Goal: Task Accomplishment & Management: Manage account settings

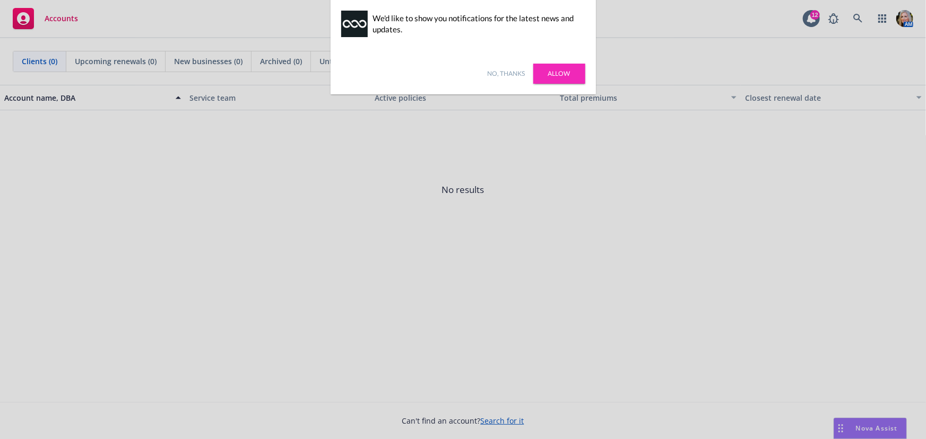
click at [566, 73] on link "Allow" at bounding box center [559, 74] width 52 height 20
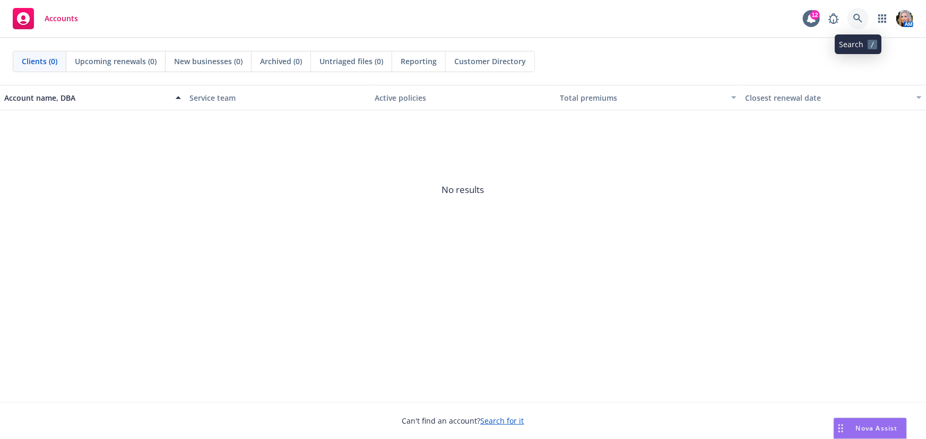
click at [858, 20] on icon at bounding box center [858, 19] width 10 height 10
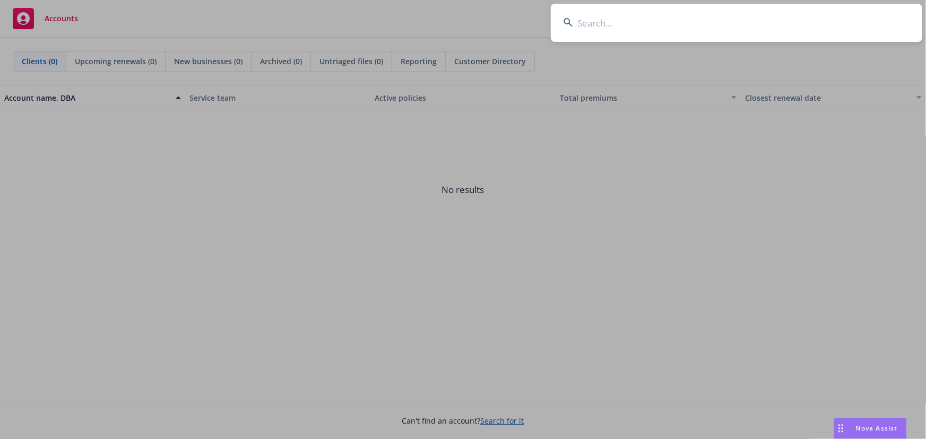
click at [593, 25] on input at bounding box center [737, 23] width 372 height 38
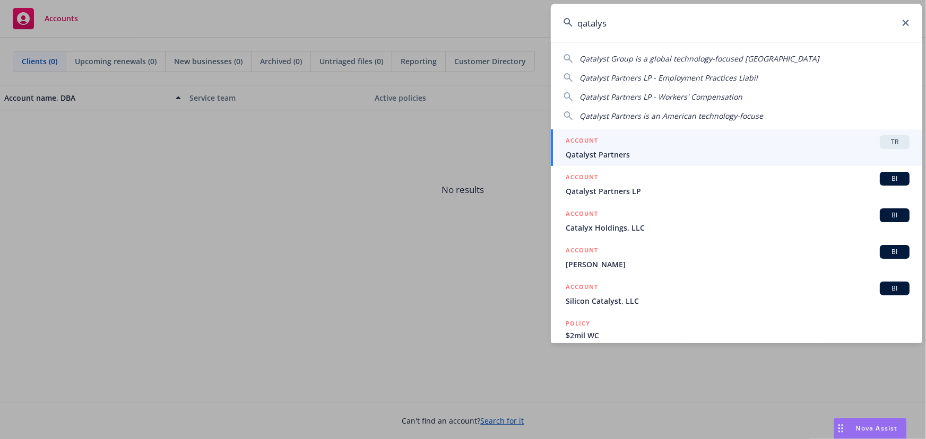
type input "qatalyst"
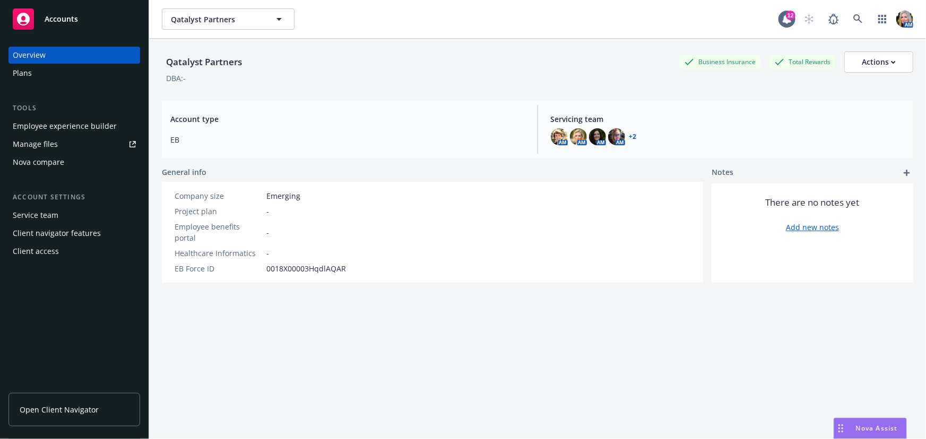
click at [58, 133] on div "Employee experience builder" at bounding box center [65, 126] width 104 height 17
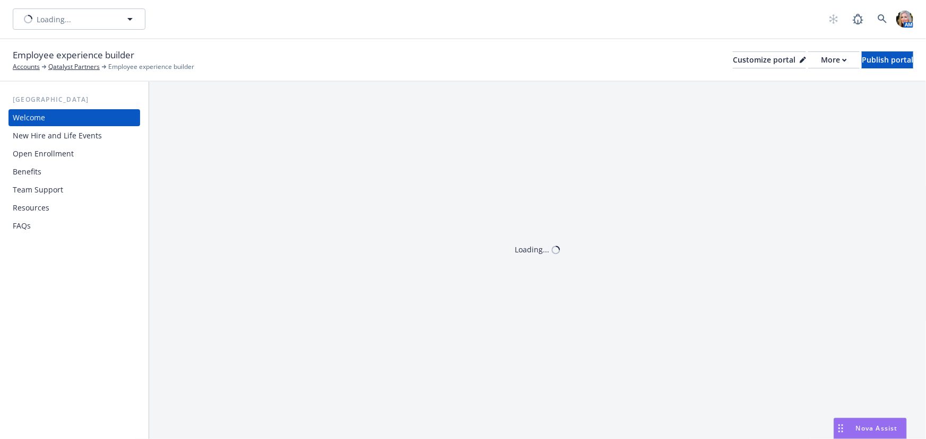
drag, startPoint x: 0, startPoint y: 0, endPoint x: 58, endPoint y: 139, distance: 150.1
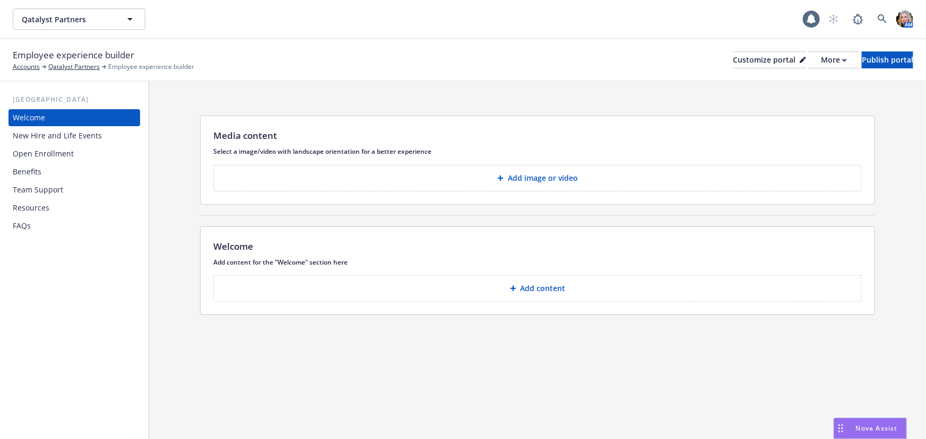
drag, startPoint x: 58, startPoint y: 139, endPoint x: 62, endPoint y: 350, distance: 211.3
click at [62, 351] on div "[GEOGRAPHIC_DATA] Welcome New Hire and Life Events Open Enrollment Benefits Tea…" at bounding box center [74, 261] width 149 height 358
click at [106, 262] on div "[GEOGRAPHIC_DATA] Welcome New Hire and Life Events Open Enrollment Benefits Tea…" at bounding box center [74, 261] width 149 height 358
click at [821, 62] on div "More" at bounding box center [834, 60] width 26 height 16
click at [668, 101] on div "Media content Select a image/video with landscape orientation for a better expe…" at bounding box center [537, 218] width 777 height 272
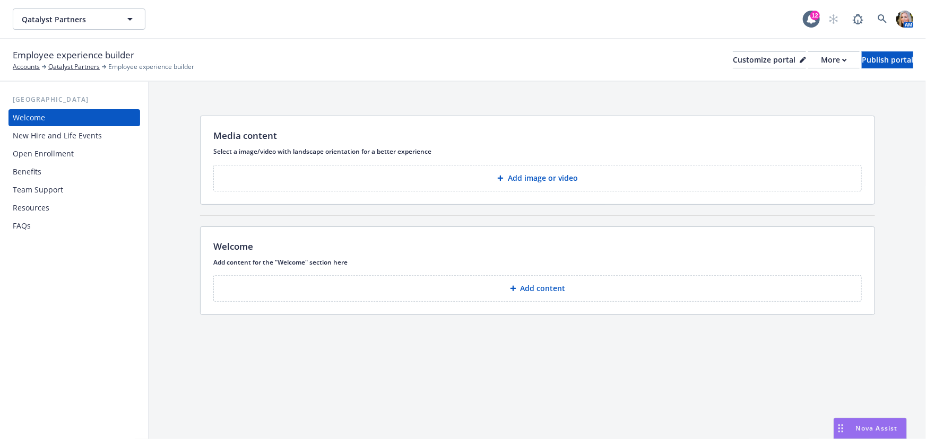
click at [495, 177] on button "Add image or video" at bounding box center [537, 178] width 649 height 27
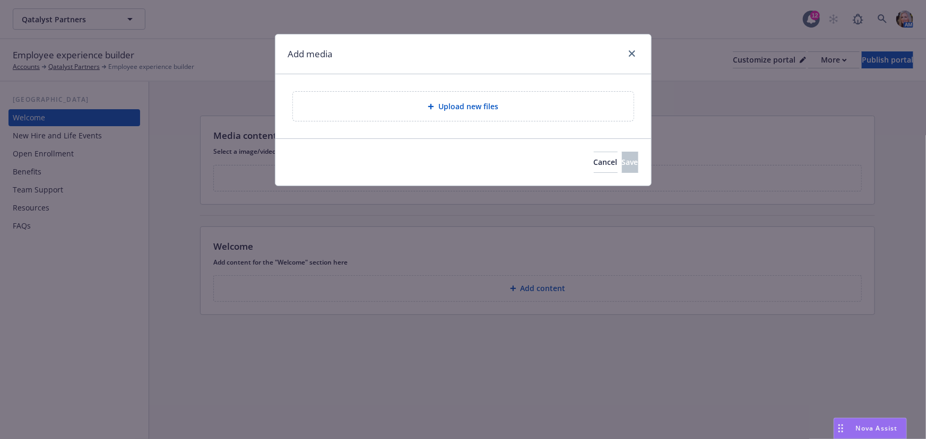
click at [472, 103] on span "Upload new files" at bounding box center [468, 106] width 60 height 11
click at [455, 106] on span "Upload new files" at bounding box center [468, 106] width 60 height 11
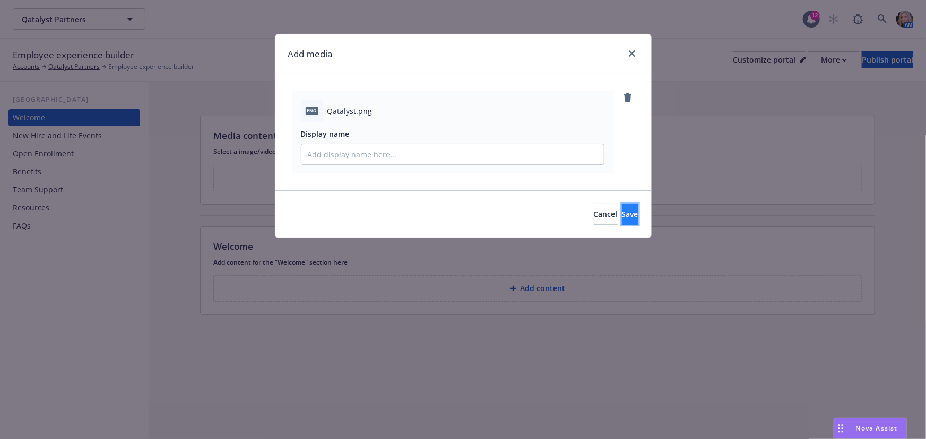
click at [622, 218] on span "Save" at bounding box center [630, 214] width 16 height 10
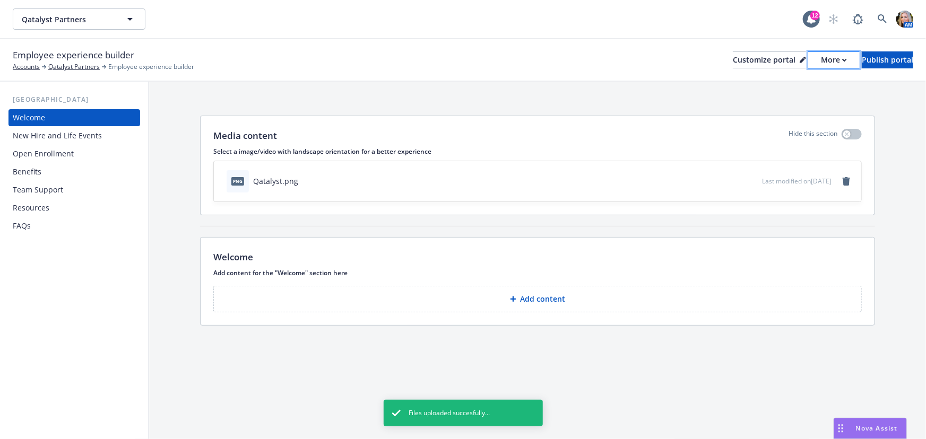
click at [821, 60] on div "More" at bounding box center [834, 60] width 26 height 16
click at [704, 123] on div "Media content Hide this section Select a image/video with landscape orientation…" at bounding box center [538, 165] width 674 height 99
click at [58, 138] on div "New Hire and Life Events" at bounding box center [57, 135] width 89 height 17
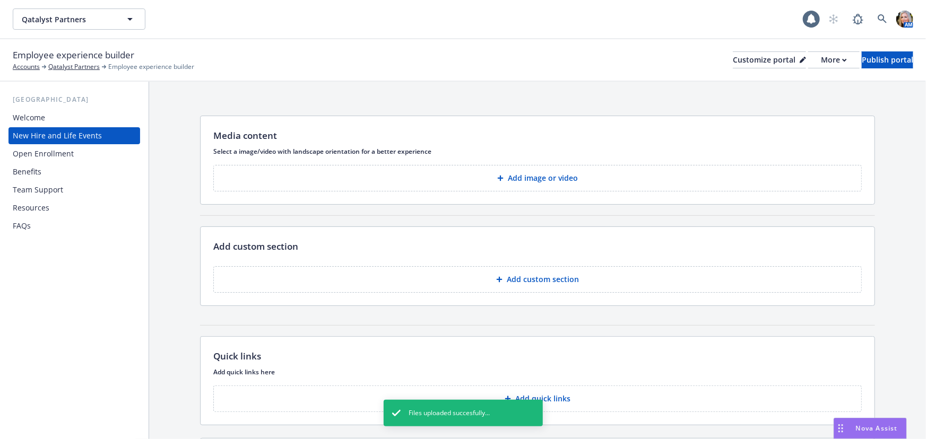
click at [48, 163] on div "Benefits" at bounding box center [74, 171] width 123 height 17
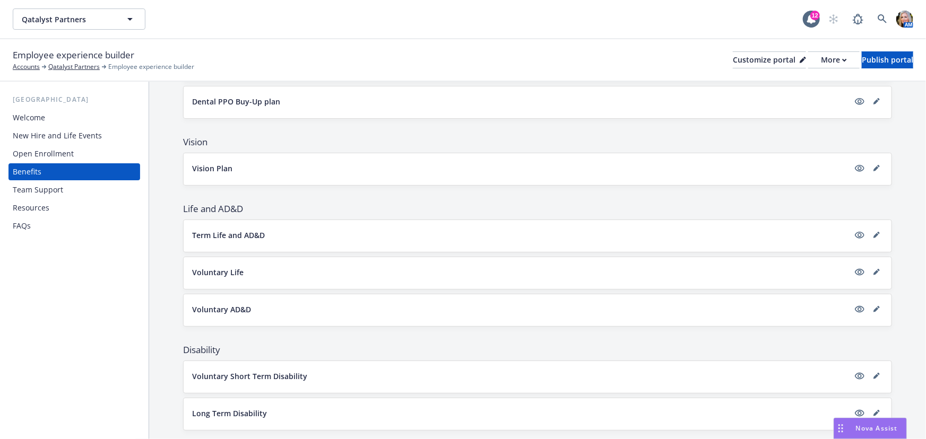
scroll to position [294, 0]
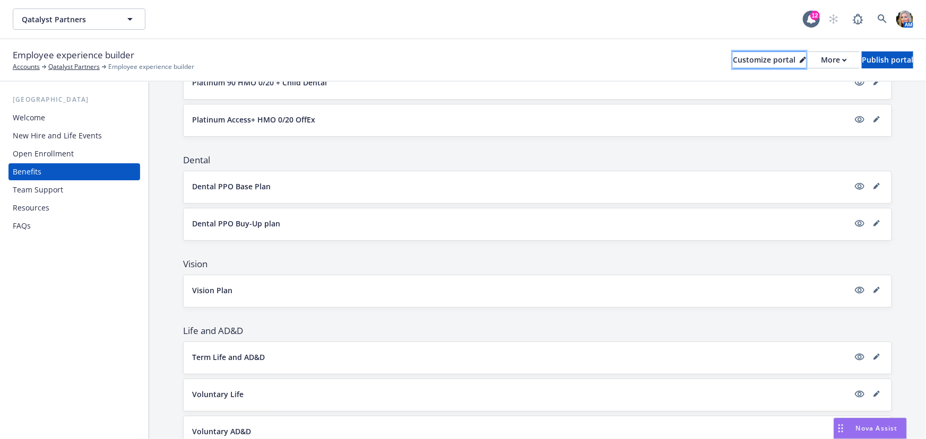
click at [748, 59] on div "Customize portal" at bounding box center [769, 60] width 73 height 16
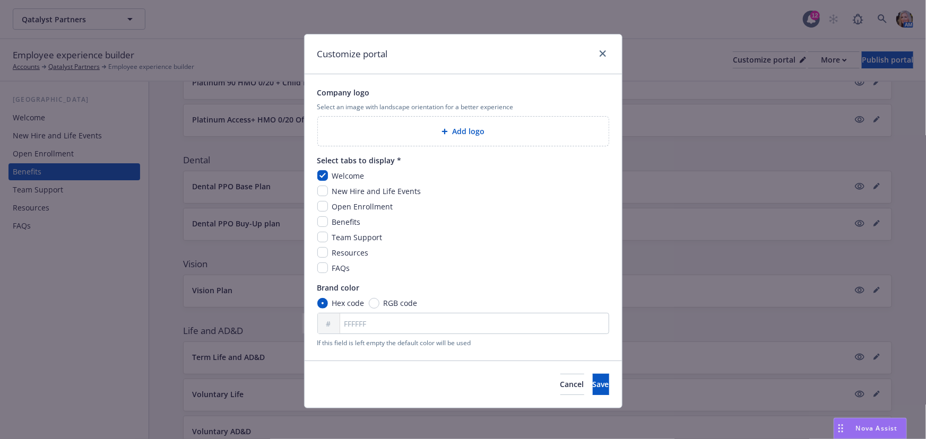
click at [457, 130] on span "Add logo" at bounding box center [468, 131] width 32 height 11
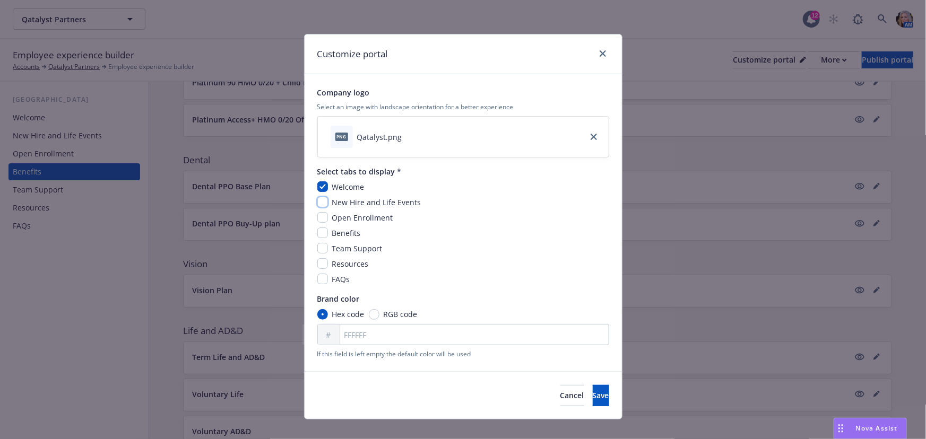
click at [319, 205] on input "checkbox" at bounding box center [322, 202] width 11 height 11
checkbox input "true"
click at [319, 220] on input "checkbox" at bounding box center [322, 217] width 11 height 11
checkbox input "true"
click at [318, 229] on input "checkbox" at bounding box center [322, 233] width 11 height 11
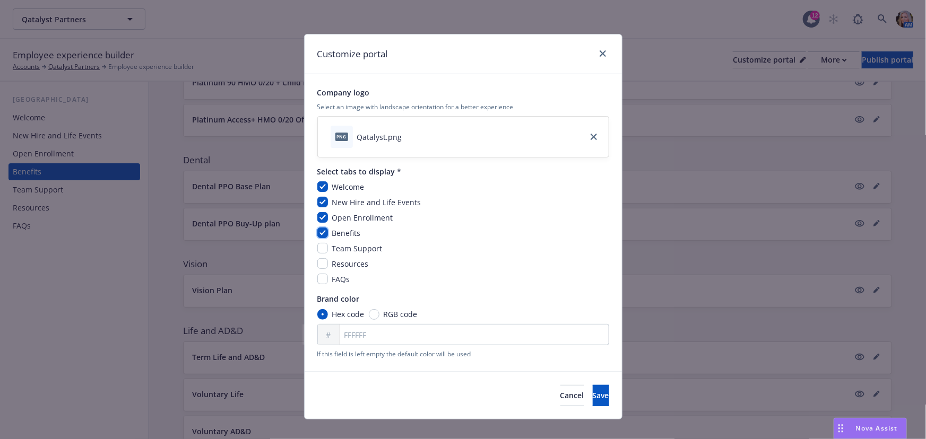
checkbox input "true"
click at [328, 249] on div "Team Support" at bounding box center [356, 248] width 57 height 11
click at [321, 247] on input "checkbox" at bounding box center [322, 248] width 11 height 11
checkbox input "true"
click at [320, 264] on input "checkbox" at bounding box center [322, 263] width 11 height 11
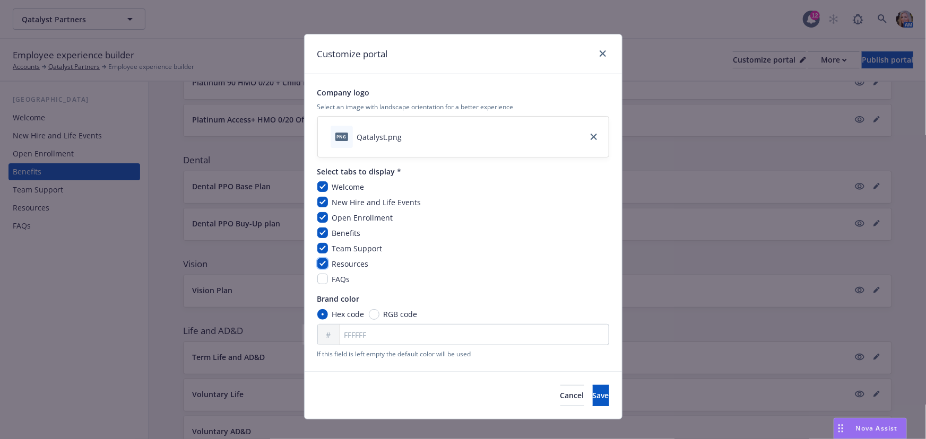
checkbox input "true"
click at [322, 280] on input "checkbox" at bounding box center [322, 279] width 11 height 11
checkbox input "true"
click at [593, 401] on button "Save" at bounding box center [601, 395] width 16 height 21
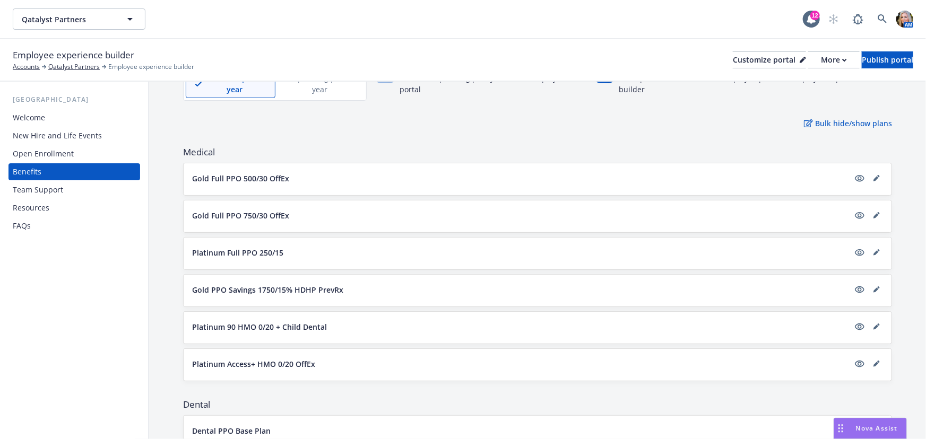
scroll to position [0, 0]
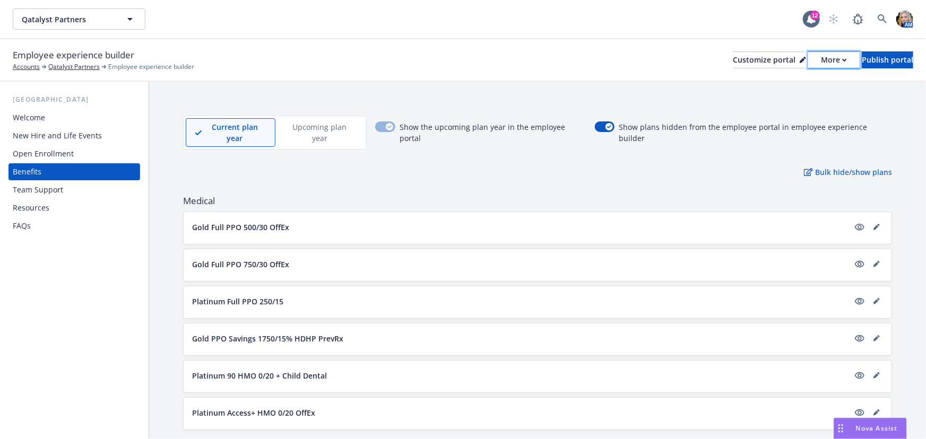
click at [821, 63] on div "More" at bounding box center [834, 60] width 26 height 16
click at [786, 81] on link "Copy preview link" at bounding box center [778, 83] width 97 height 21
click at [821, 63] on div "More" at bounding box center [834, 60] width 26 height 16
click at [781, 86] on link "Copy preview link" at bounding box center [778, 83] width 97 height 21
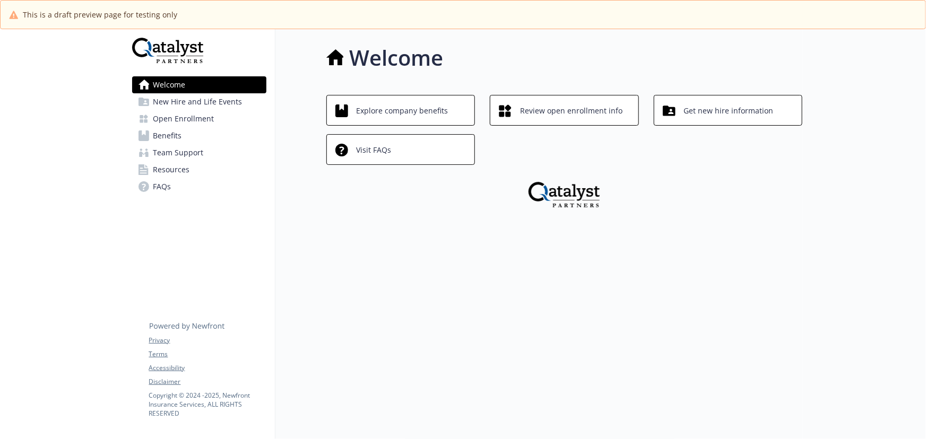
click at [191, 122] on span "Open Enrollment" at bounding box center [183, 118] width 61 height 17
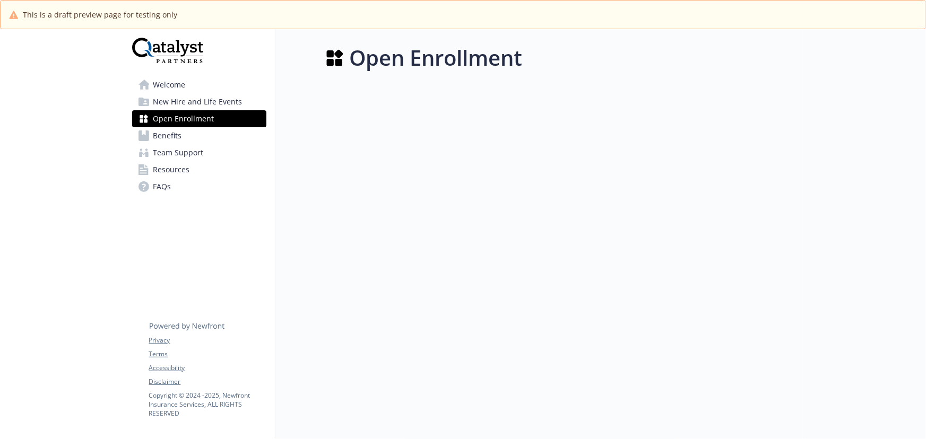
click at [185, 99] on span "New Hire and Life Events" at bounding box center [197, 101] width 89 height 17
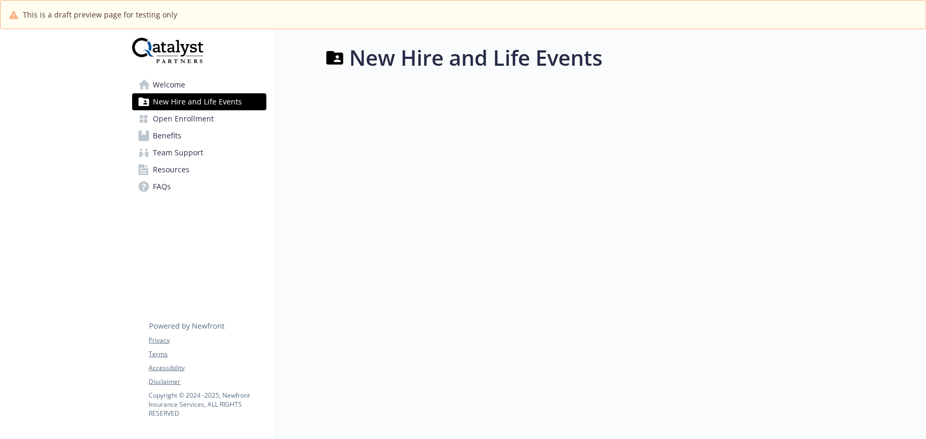
click at [185, 135] on link "Benefits" at bounding box center [199, 135] width 134 height 17
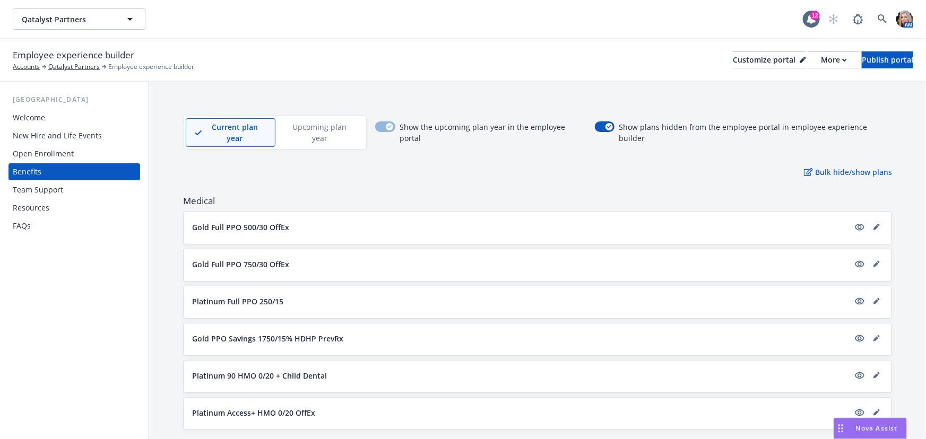
click at [58, 132] on div "New Hire and Life Events" at bounding box center [57, 135] width 89 height 17
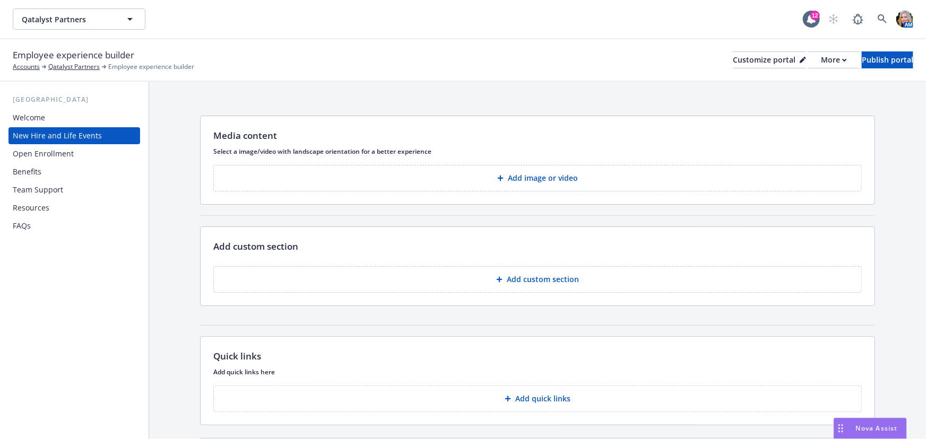
drag, startPoint x: 105, startPoint y: 140, endPoint x: 331, endPoint y: 133, distance: 225.7
click at [331, 133] on div "Media content" at bounding box center [537, 136] width 649 height 14
click at [748, 58] on div "Customize portal" at bounding box center [769, 60] width 73 height 16
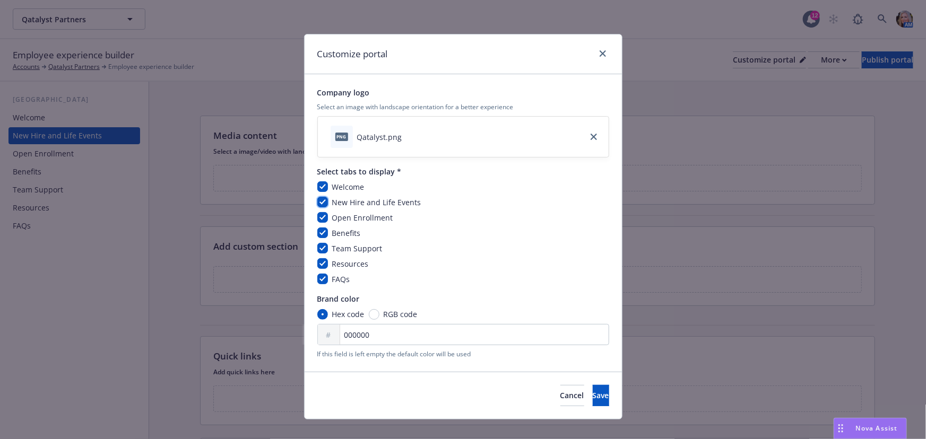
click at [323, 204] on input "checkbox" at bounding box center [322, 202] width 11 height 11
checkbox input "false"
click at [317, 279] on input "checkbox" at bounding box center [322, 279] width 11 height 11
checkbox input "false"
